Goal: Task Accomplishment & Management: Complete application form

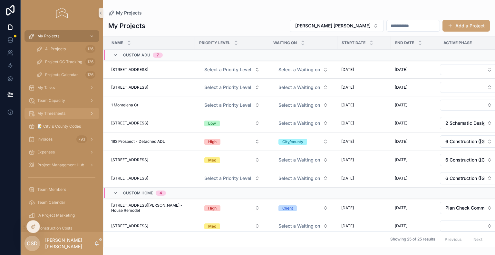
click at [46, 113] on span "My Timesheets" at bounding box center [51, 113] width 28 height 5
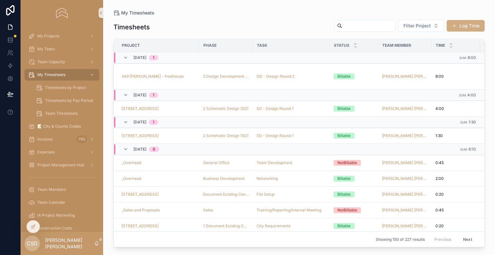
click at [452, 23] on button "Log Time" at bounding box center [466, 26] width 38 height 12
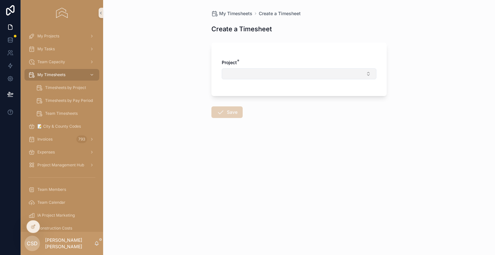
click at [246, 72] on button "Select Button" at bounding box center [299, 73] width 155 height 11
type input "***"
click at [255, 104] on div "349 [PERSON_NAME] - Poolhouse" at bounding box center [299, 99] width 152 height 10
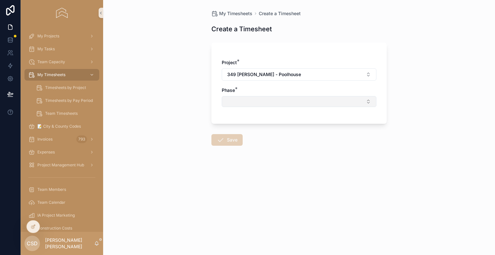
click at [235, 105] on button "Select Button" at bounding box center [299, 101] width 155 height 11
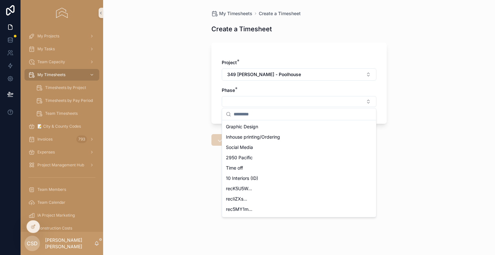
click at [393, 24] on div "My Timesheets Create a Timesheet Create a Timesheet Project * 349 Manuella - Po…" at bounding box center [299, 127] width 392 height 255
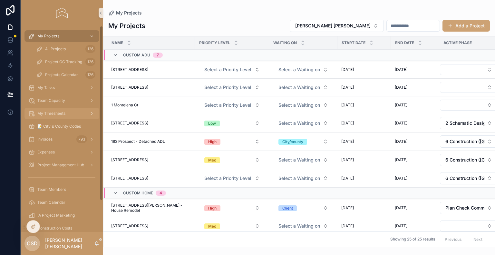
click at [59, 113] on span "My Timesheets" at bounding box center [51, 113] width 28 height 5
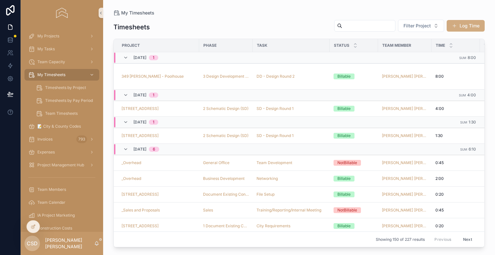
click at [467, 22] on button "Log Time" at bounding box center [466, 26] width 38 height 12
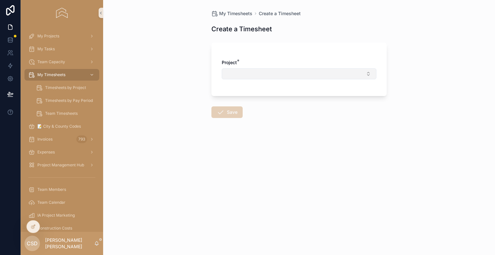
click at [267, 70] on button "Select Button" at bounding box center [299, 73] width 155 height 11
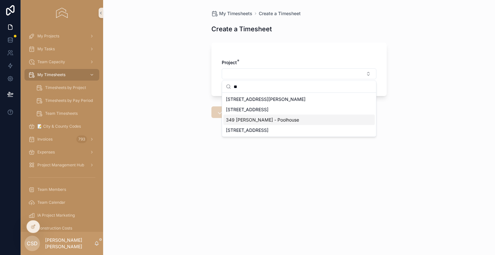
type input "**"
click at [252, 120] on span "349 [PERSON_NAME] - Poolhouse" at bounding box center [262, 120] width 73 height 6
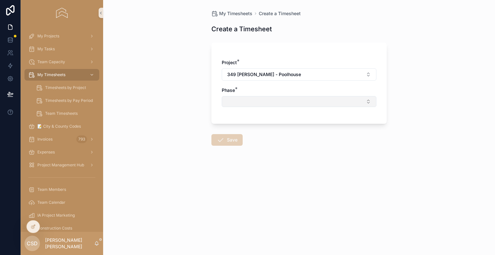
click at [248, 101] on button "Select Button" at bounding box center [299, 101] width 155 height 11
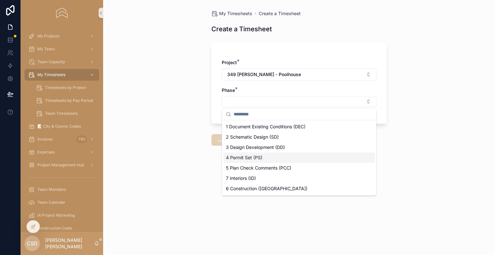
click at [251, 158] on span "4 Permit Set (PS)" at bounding box center [244, 157] width 36 height 6
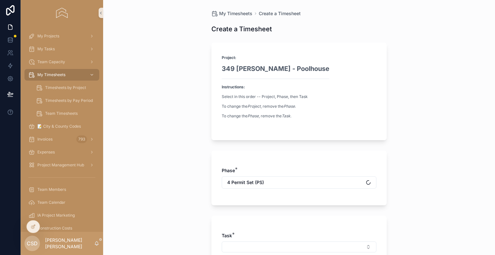
scroll to position [64, 0]
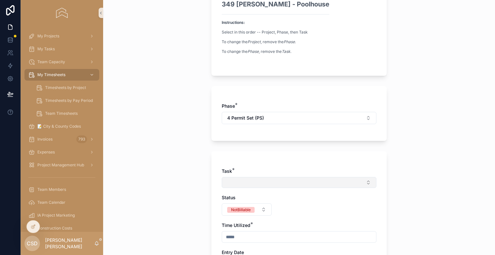
click at [228, 181] on button "Select Button" at bounding box center [299, 182] width 155 height 11
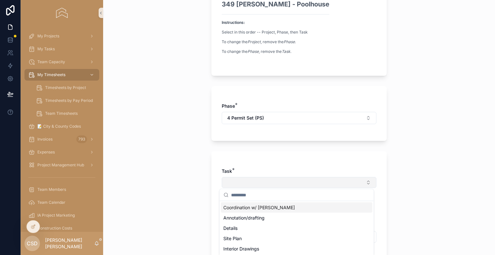
scroll to position [97, 0]
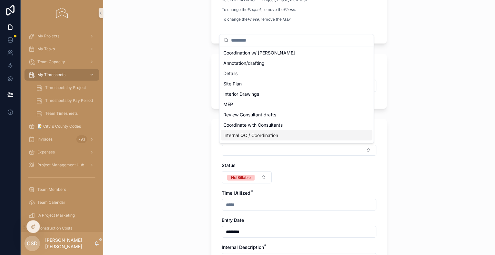
click at [238, 135] on span "Internal QC / Coordination" at bounding box center [250, 135] width 55 height 6
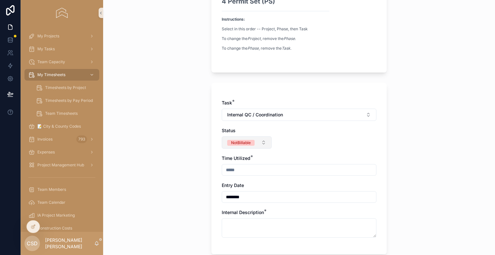
click at [237, 139] on span "NotBillable" at bounding box center [240, 142] width 27 height 6
click at [226, 176] on span "Billable" at bounding box center [218, 178] width 21 height 6
click at [254, 115] on span "Internal QC / Coordination" at bounding box center [255, 115] width 56 height 6
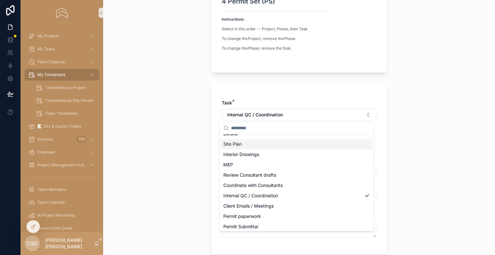
scroll to position [40, 0]
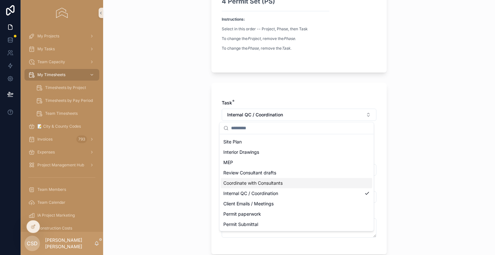
click at [247, 181] on span "Coordinate with Consultants" at bounding box center [252, 183] width 59 height 6
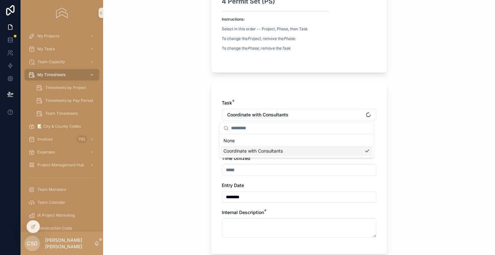
scroll to position [0, 0]
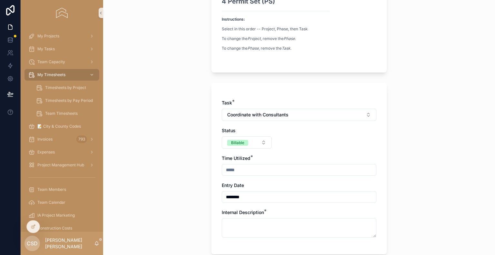
click at [248, 173] on input "scrollable content" at bounding box center [299, 169] width 154 height 9
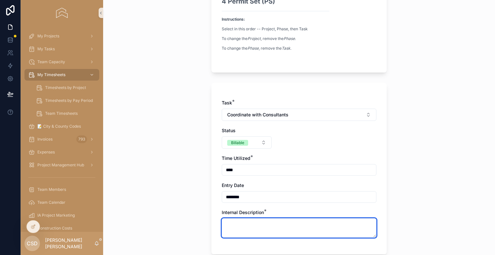
type input "****"
click at [239, 223] on textarea "scrollable content" at bounding box center [299, 227] width 155 height 19
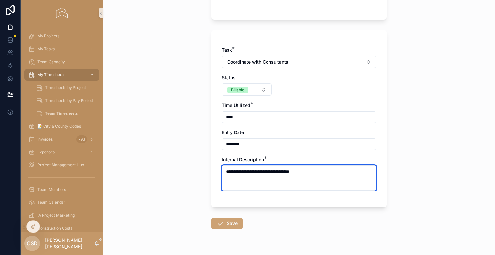
scroll to position [164, 0]
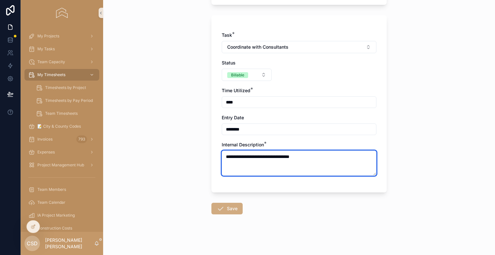
type textarea "**********"
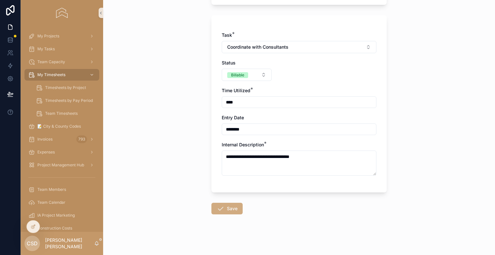
click at [236, 208] on button "Save" at bounding box center [227, 209] width 31 height 12
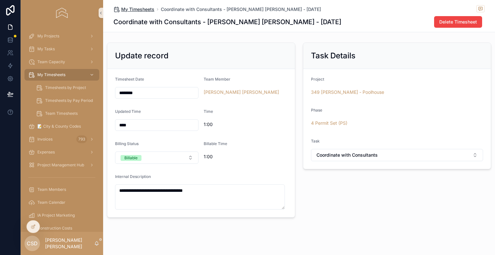
click at [131, 8] on span "My Timesheets" at bounding box center [137, 9] width 33 height 6
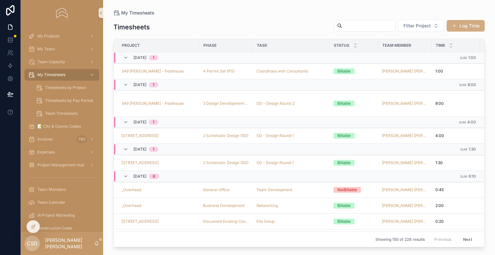
click at [478, 20] on button "Log Time" at bounding box center [466, 26] width 38 height 12
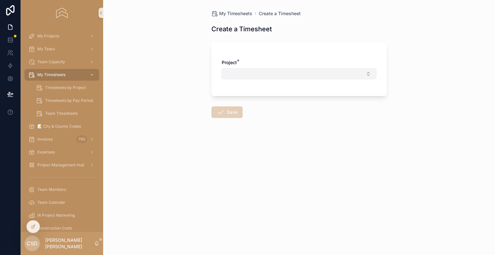
click at [279, 70] on button "Select Button" at bounding box center [299, 73] width 155 height 11
type input "***"
click at [245, 100] on span "349 [PERSON_NAME] - Poolhouse" at bounding box center [262, 99] width 73 height 6
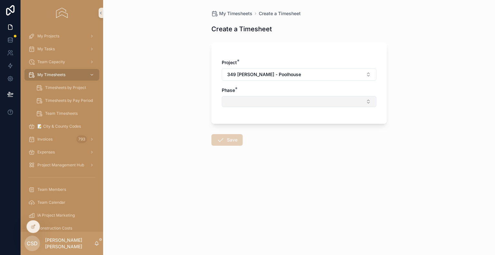
click at [240, 99] on button "Select Button" at bounding box center [299, 101] width 155 height 11
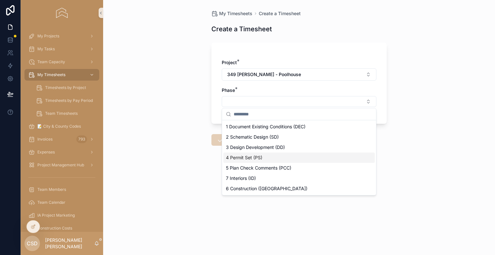
click at [261, 161] on span "4 Permit Set (PS)" at bounding box center [244, 157] width 36 height 6
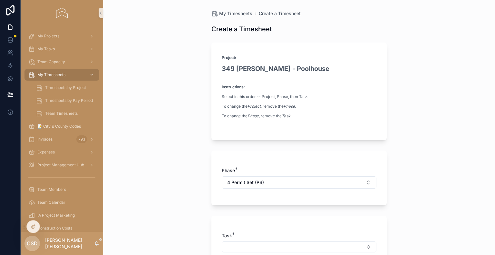
scroll to position [64, 0]
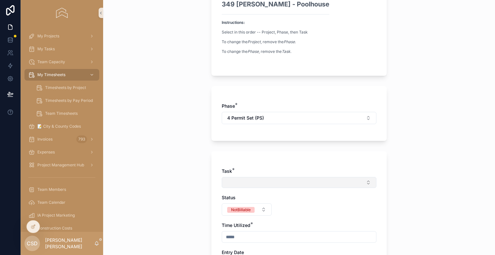
click at [236, 183] on button "Select Button" at bounding box center [299, 182] width 155 height 11
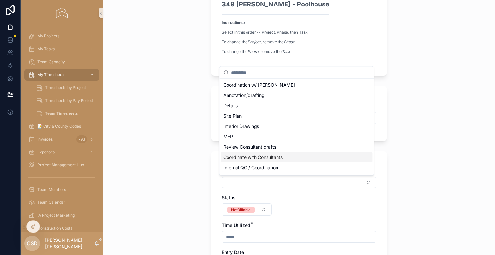
click at [246, 158] on span "Coordinate with Consultants" at bounding box center [252, 157] width 59 height 6
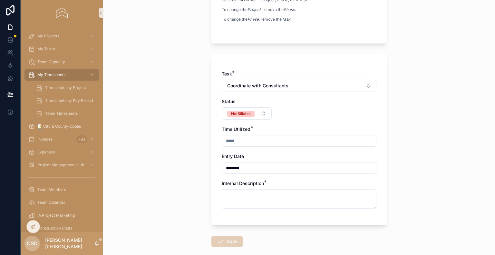
scroll to position [129, 0]
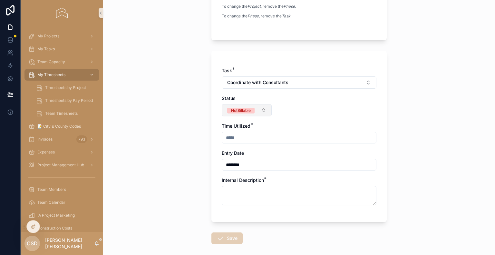
click at [243, 107] on span "NotBillable" at bounding box center [240, 110] width 27 height 6
click at [226, 144] on span "Billable" at bounding box center [218, 146] width 21 height 6
click at [230, 137] on input "scrollable content" at bounding box center [299, 137] width 154 height 9
type input "****"
click at [241, 168] on input "********" at bounding box center [299, 164] width 154 height 9
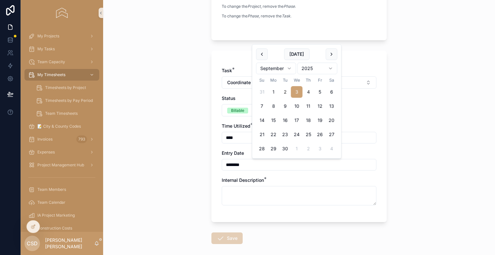
click at [286, 95] on button "2" at bounding box center [286, 92] width 12 height 12
type input "********"
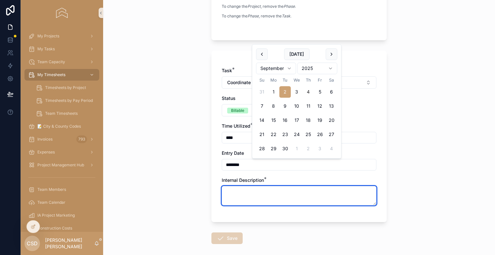
click at [242, 193] on textarea "scrollable content" at bounding box center [299, 195] width 155 height 19
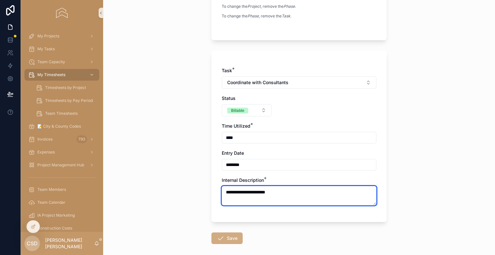
type textarea "**********"
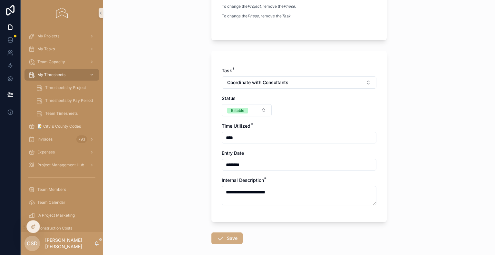
click at [217, 236] on icon "scrollable content" at bounding box center [221, 238] width 8 height 8
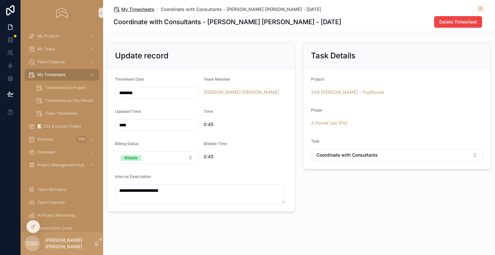
click at [130, 7] on span "My Timesheets" at bounding box center [137, 9] width 33 height 6
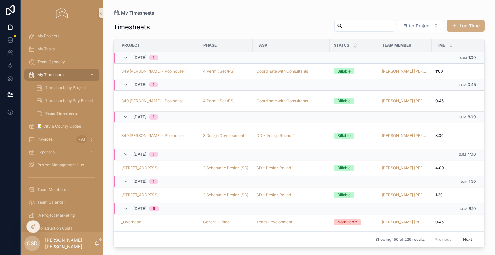
click at [468, 24] on button "Log Time" at bounding box center [466, 26] width 38 height 12
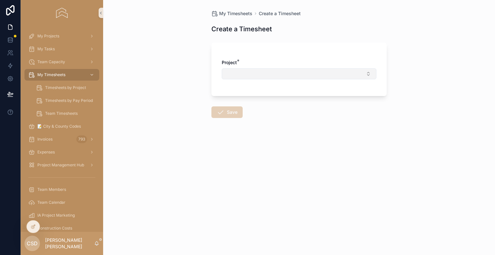
click at [269, 77] on button "Select Button" at bounding box center [299, 73] width 155 height 11
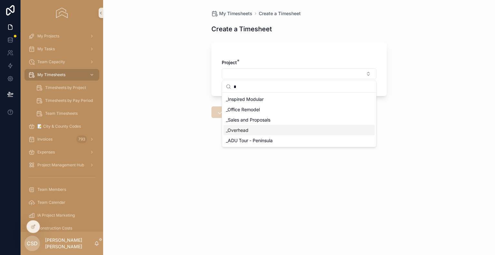
type input "*"
click at [246, 128] on span "_Overhead" at bounding box center [237, 130] width 23 height 6
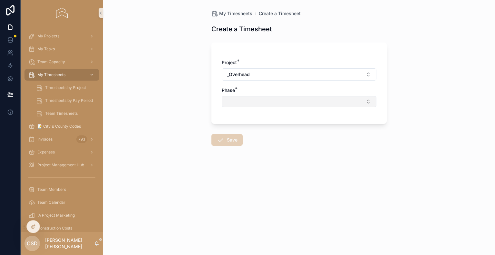
click at [251, 105] on button "Select Button" at bounding box center [299, 101] width 155 height 11
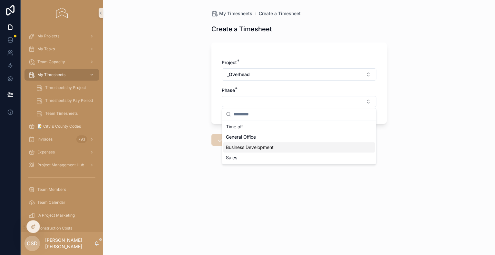
click at [243, 148] on span "Business Development" at bounding box center [250, 147] width 48 height 6
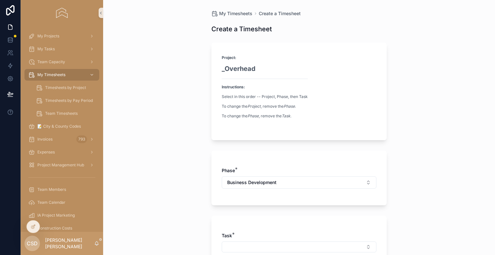
scroll to position [97, 0]
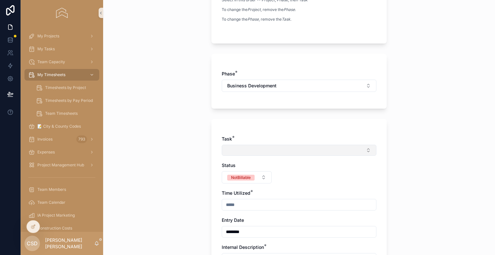
click at [233, 152] on button "Select Button" at bounding box center [299, 150] width 155 height 11
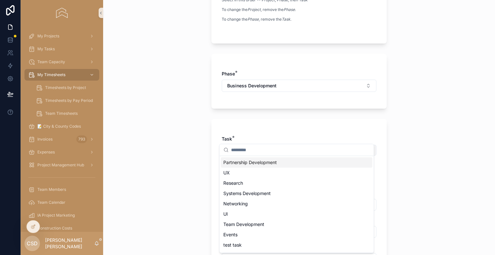
scroll to position [129, 0]
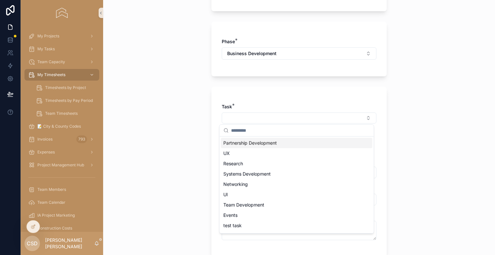
click at [242, 145] on span "Partnership Development" at bounding box center [250, 143] width 54 height 6
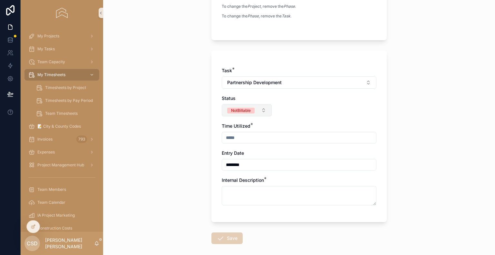
click at [241, 113] on div "NotBillable" at bounding box center [241, 111] width 20 height 6
click at [228, 143] on span "Billable" at bounding box center [218, 146] width 21 height 6
click at [244, 108] on span "Billable" at bounding box center [237, 111] width 21 height 6
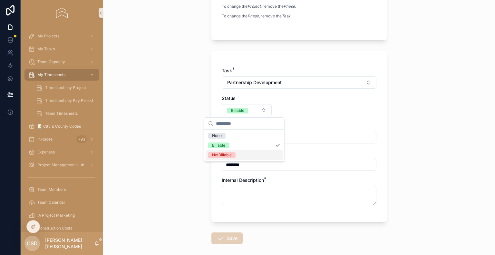
click at [223, 154] on div "NotBillable" at bounding box center [222, 155] width 20 height 6
click at [238, 138] on input "scrollable content" at bounding box center [299, 137] width 154 height 9
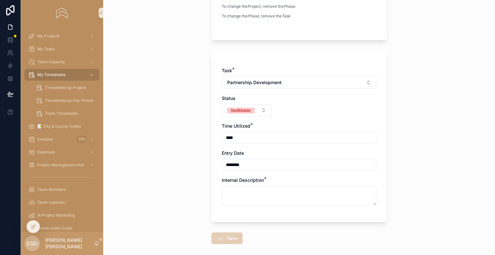
type input "****"
click at [244, 168] on input "********" at bounding box center [299, 164] width 154 height 9
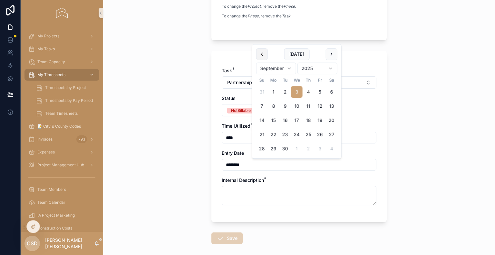
click at [262, 55] on button "scrollable content" at bounding box center [262, 54] width 12 height 12
click at [333, 133] on button "30" at bounding box center [332, 135] width 12 height 12
type input "*********"
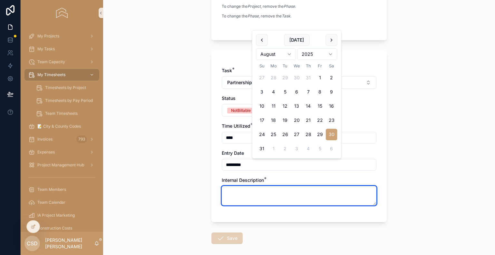
click at [311, 195] on textarea "scrollable content" at bounding box center [299, 195] width 155 height 19
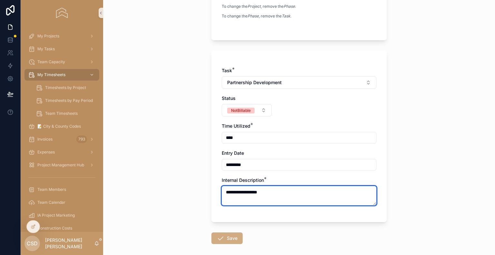
type textarea "**********"
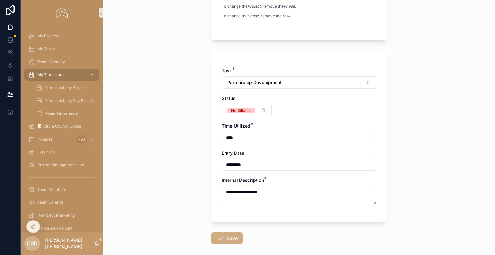
click at [229, 237] on button "Save" at bounding box center [227, 239] width 31 height 12
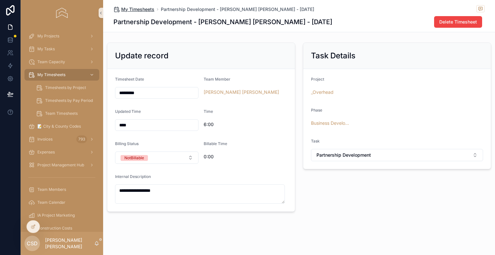
click at [141, 10] on span "My Timesheets" at bounding box center [137, 9] width 33 height 6
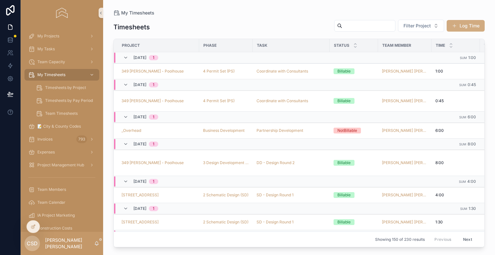
click at [468, 24] on button "Log Time" at bounding box center [466, 26] width 38 height 12
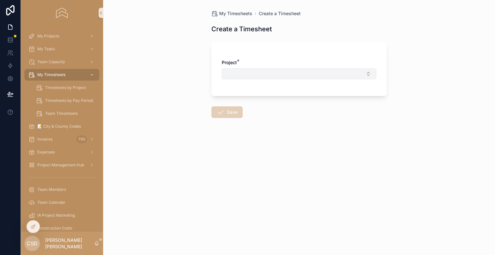
click at [268, 77] on button "Select Button" at bounding box center [299, 73] width 155 height 11
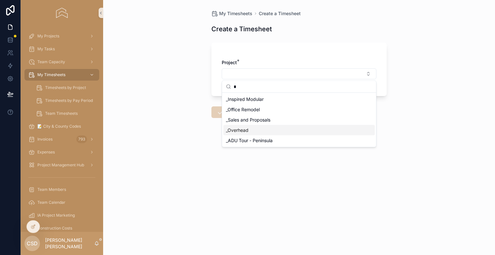
type input "*"
click at [246, 127] on span "_Overhead" at bounding box center [237, 130] width 23 height 6
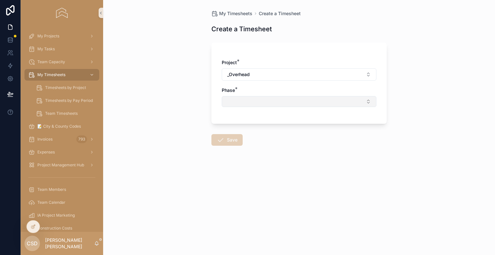
click at [243, 99] on button "Select Button" at bounding box center [299, 101] width 155 height 11
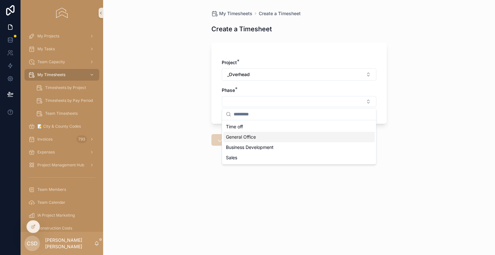
click at [244, 135] on span "General Office" at bounding box center [241, 137] width 30 height 6
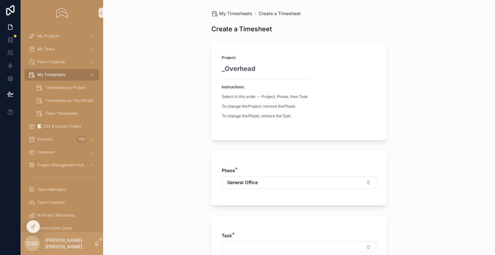
scroll to position [97, 0]
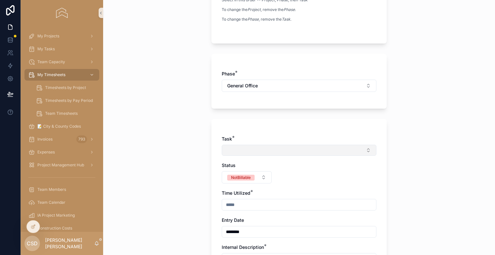
click at [231, 151] on button "Select Button" at bounding box center [299, 150] width 155 height 11
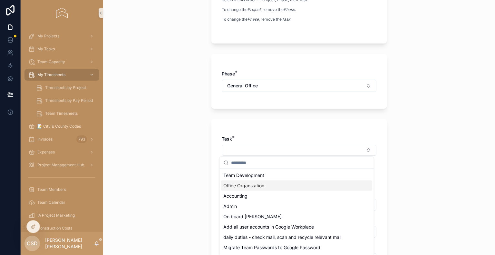
click at [234, 184] on span "Office Organization" at bounding box center [243, 186] width 41 height 6
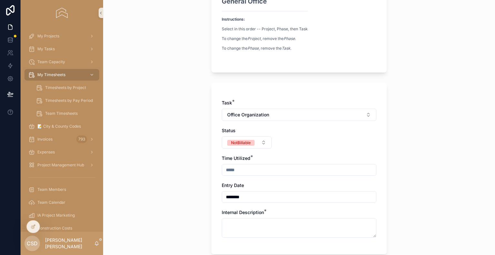
click at [229, 176] on div "Task * Office Organization Status NotBillable Time Utilized * Entry Date ******…" at bounding box center [299, 172] width 155 height 144
click at [229, 175] on div "scrollable content" at bounding box center [299, 170] width 155 height 12
click at [234, 171] on input "scrollable content" at bounding box center [299, 169] width 154 height 9
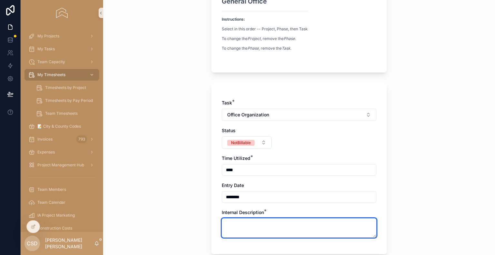
type input "****"
click at [231, 224] on textarea "scrollable content" at bounding box center [299, 227] width 155 height 19
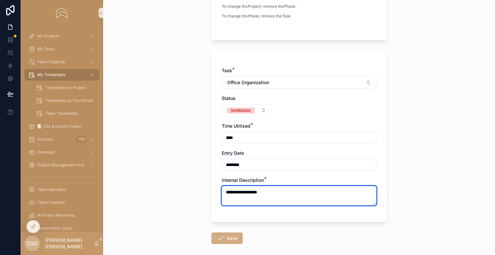
type textarea "**********"
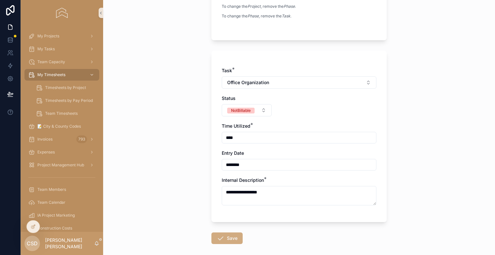
click at [222, 240] on icon "scrollable content" at bounding box center [221, 238] width 8 height 8
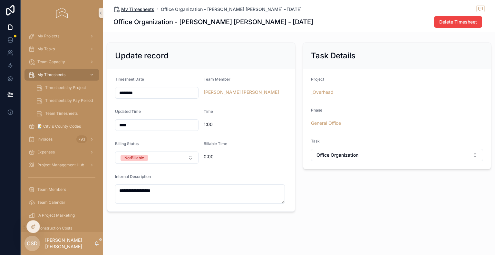
click at [142, 9] on span "My Timesheets" at bounding box center [137, 9] width 33 height 6
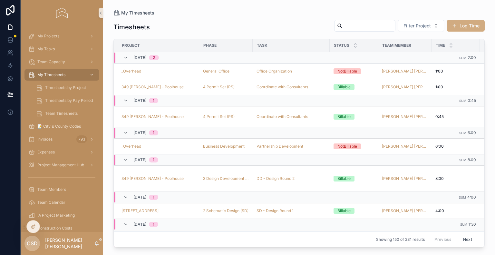
click at [463, 24] on button "Log Time" at bounding box center [466, 26] width 38 height 12
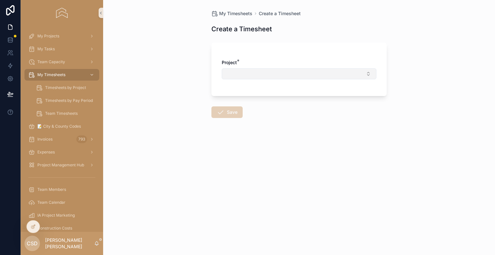
click at [261, 74] on button "Select Button" at bounding box center [299, 73] width 155 height 11
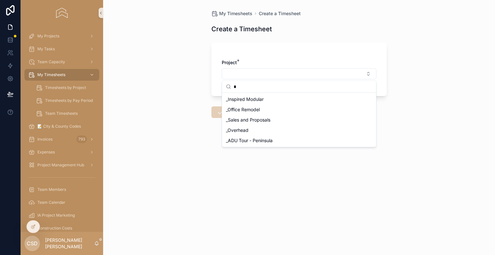
type input "*"
